Goal: Navigation & Orientation: Find specific page/section

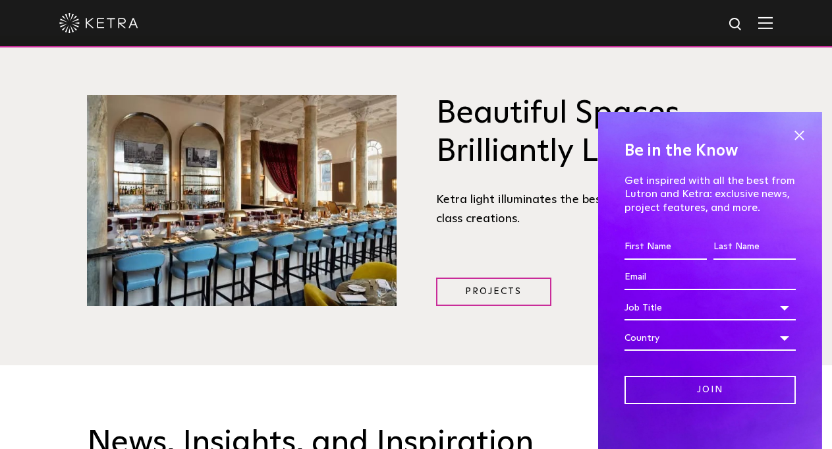
scroll to position [1845, 0]
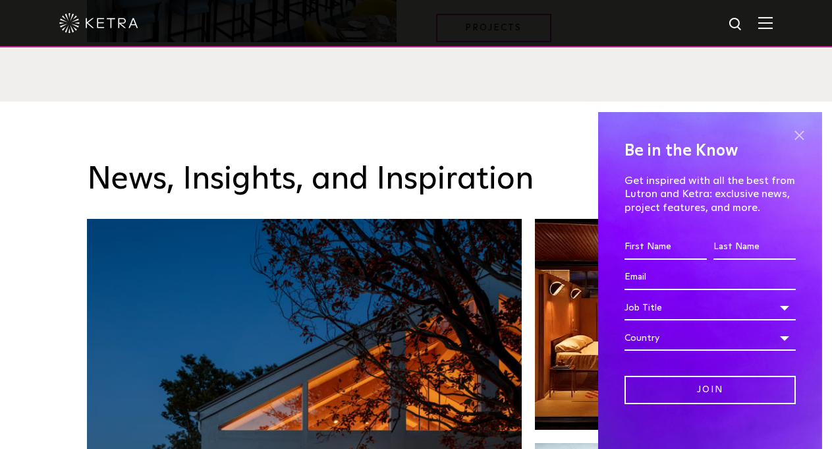
click at [789, 133] on span at bounding box center [799, 135] width 20 height 20
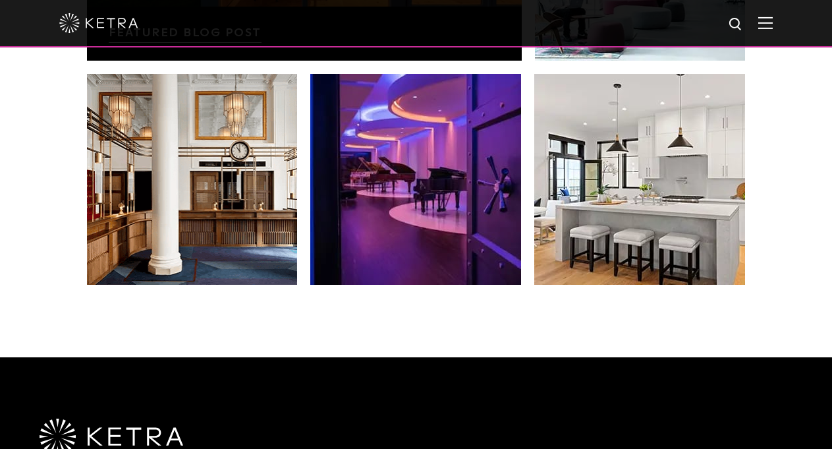
scroll to position [2771, 0]
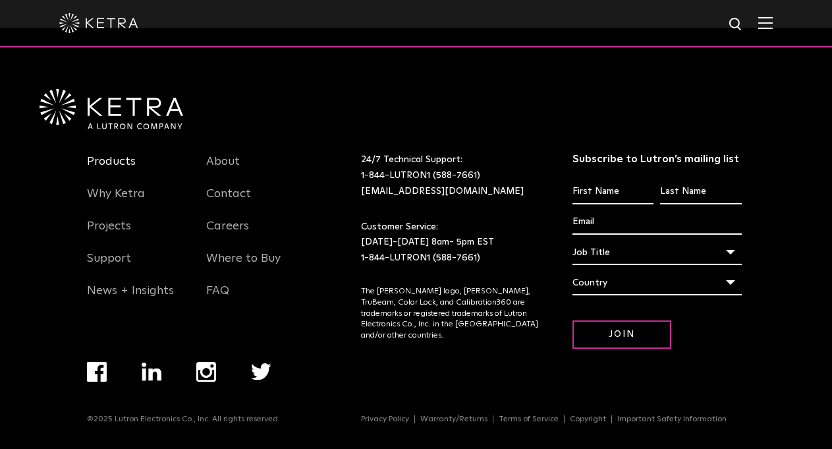
click at [125, 161] on link "Products" at bounding box center [111, 169] width 49 height 30
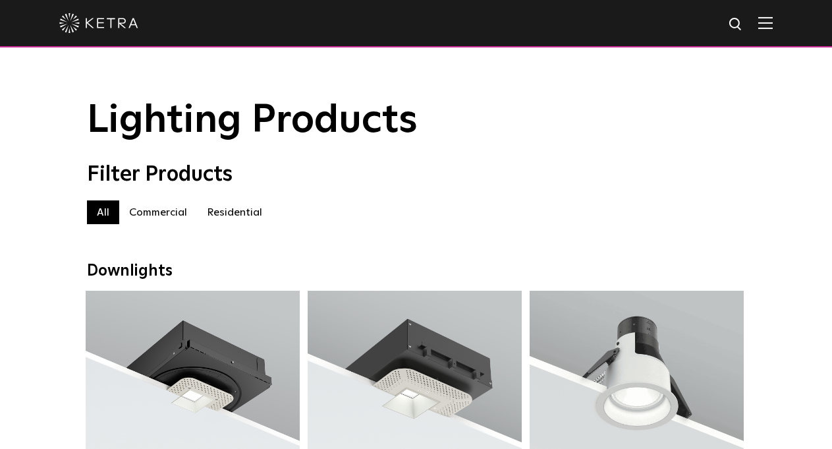
click at [61, 18] on img at bounding box center [98, 23] width 79 height 20
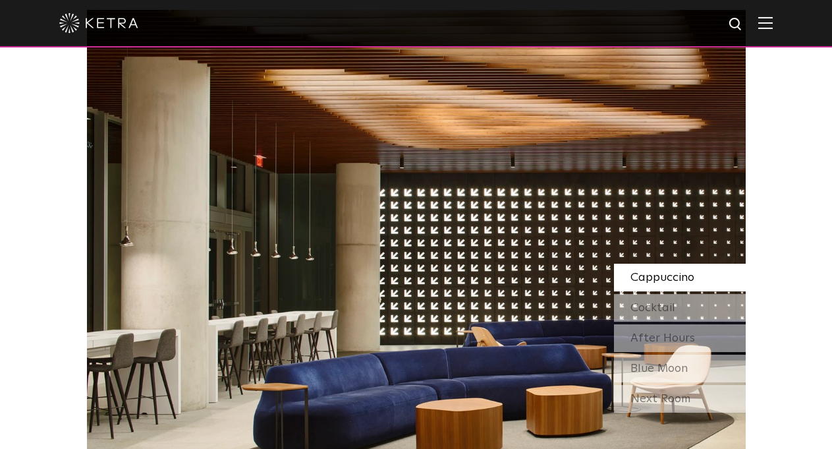
scroll to position [1186, 0]
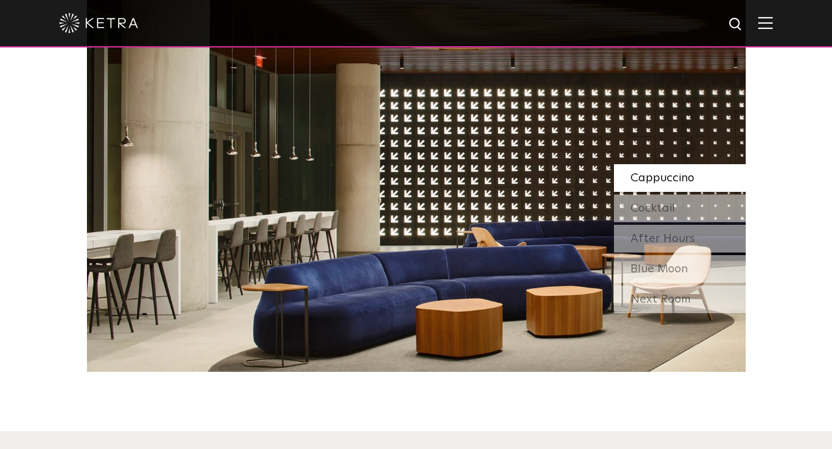
click at [773, 29] on img at bounding box center [765, 22] width 14 height 13
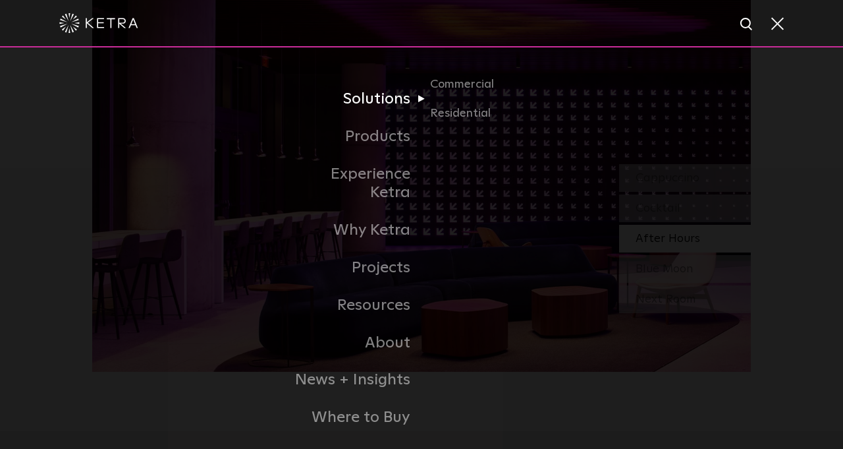
click at [373, 106] on link "Solutions" at bounding box center [354, 99] width 135 height 38
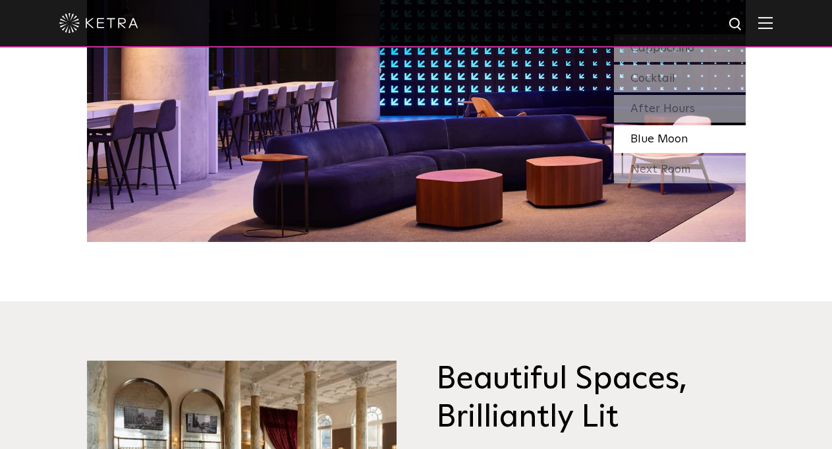
scroll to position [1318, 0]
